Goal: Browse casually

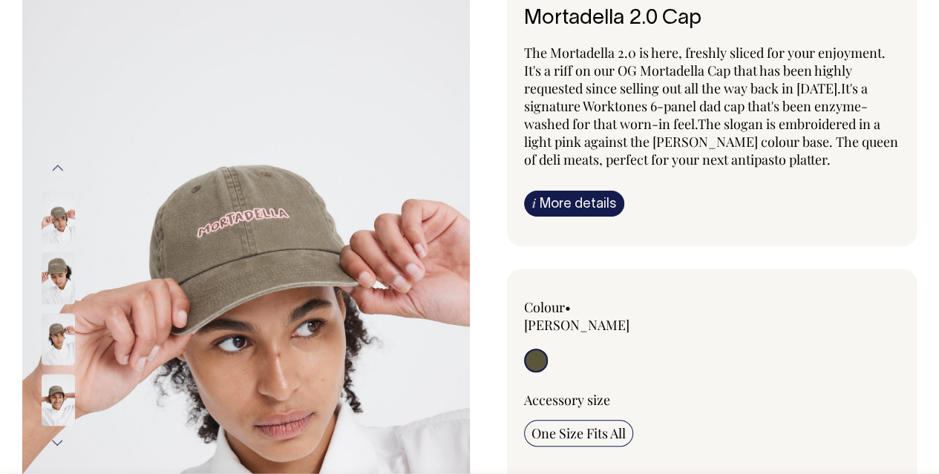
scroll to position [129, 0]
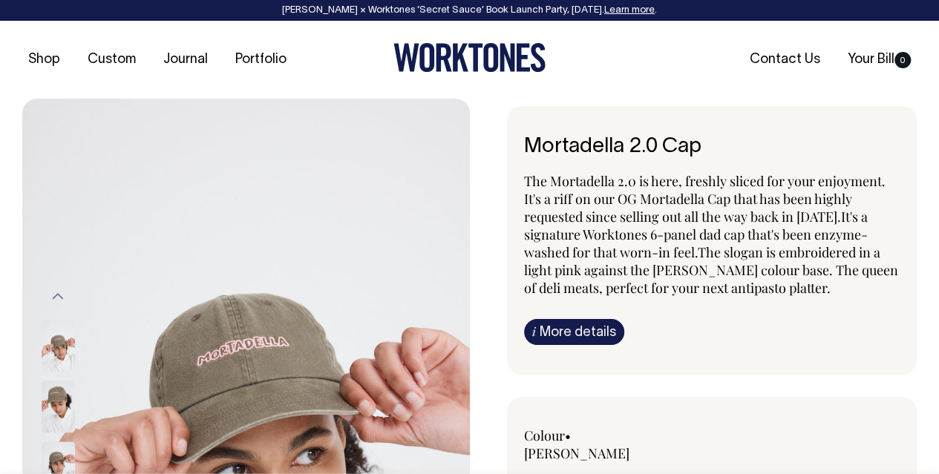
scroll to position [0, 0]
click at [43, 388] on img at bounding box center [58, 407] width 33 height 52
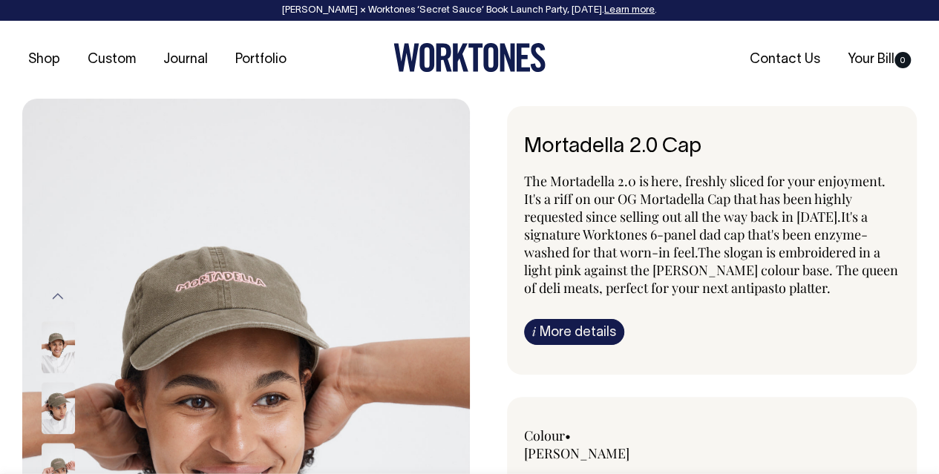
click at [50, 399] on img at bounding box center [58, 408] width 33 height 52
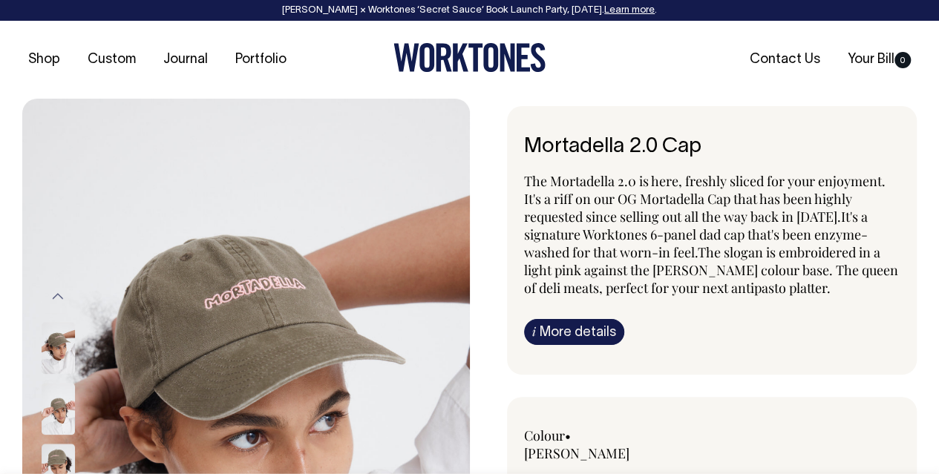
click at [491, 62] on icon at bounding box center [470, 57] width 152 height 29
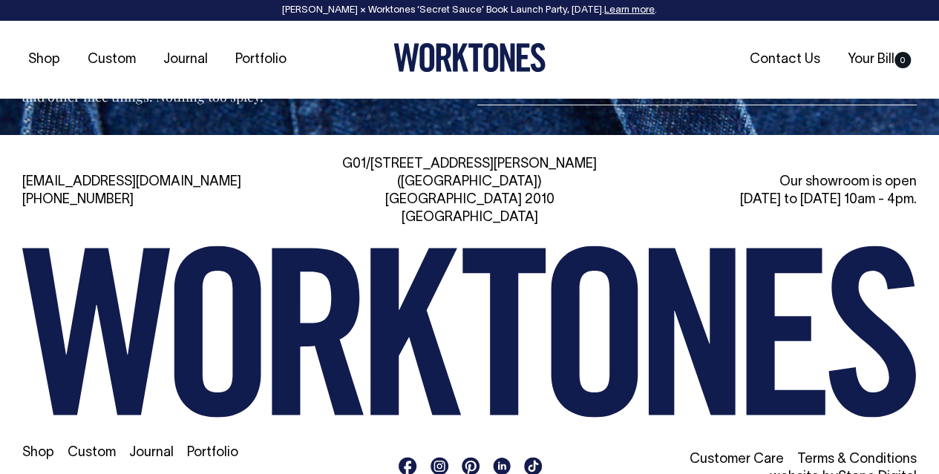
scroll to position [3119, 0]
